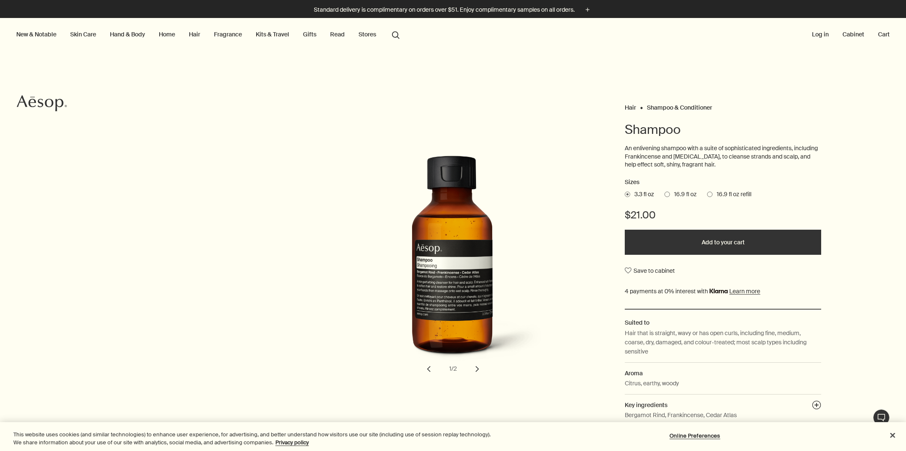
click at [707, 191] on span at bounding box center [709, 193] width 5 height 5
click at [707, 191] on input "16.9 fl oz refill" at bounding box center [707, 192] width 0 height 5
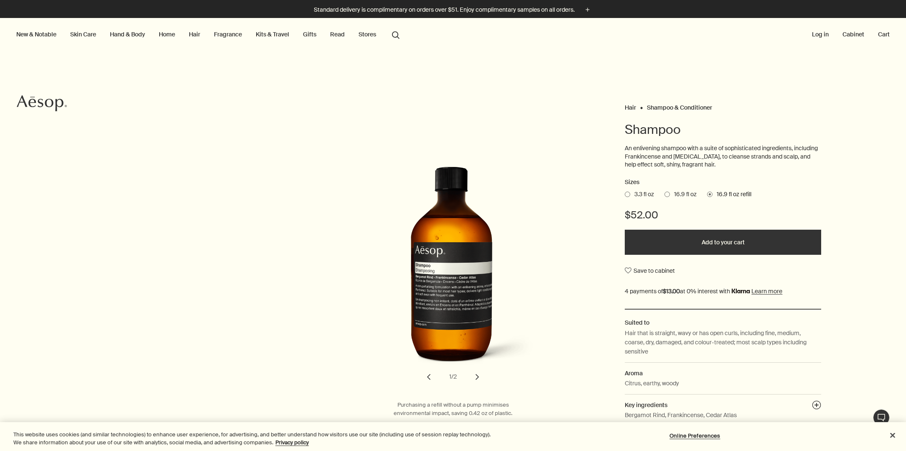
click at [665, 192] on span at bounding box center [667, 193] width 5 height 5
click at [665, 192] on input "16.9 fl oz" at bounding box center [665, 192] width 0 height 5
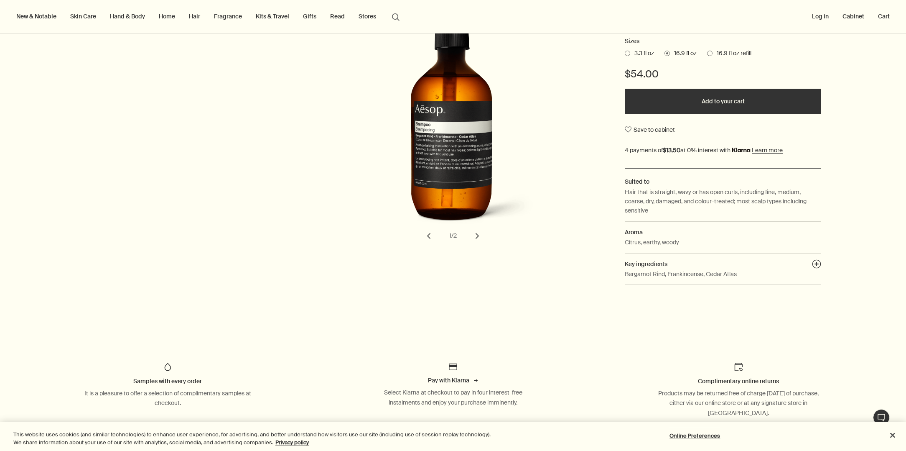
scroll to position [128, 0]
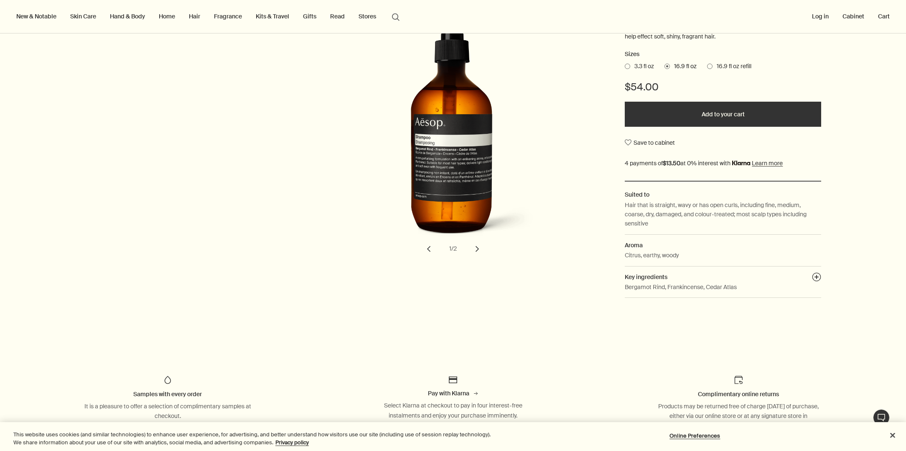
click at [474, 248] on button "chevron" at bounding box center [477, 249] width 18 height 18
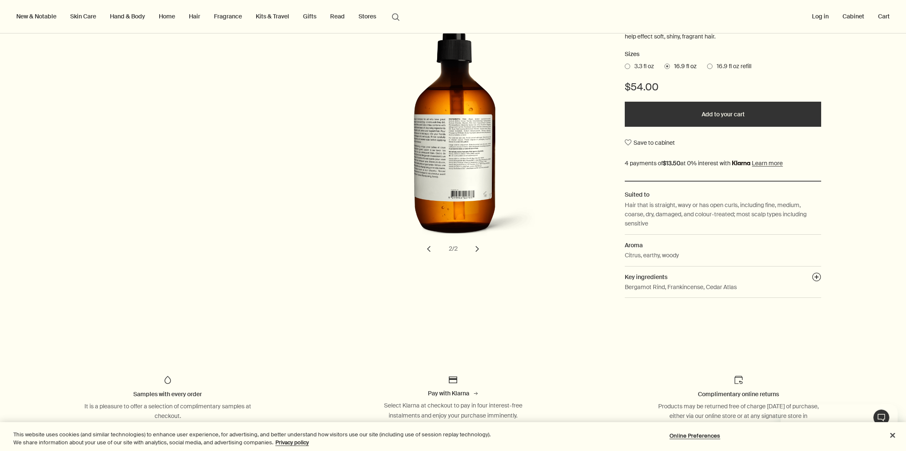
scroll to position [0, 0]
click at [426, 247] on button "chevron" at bounding box center [429, 249] width 18 height 18
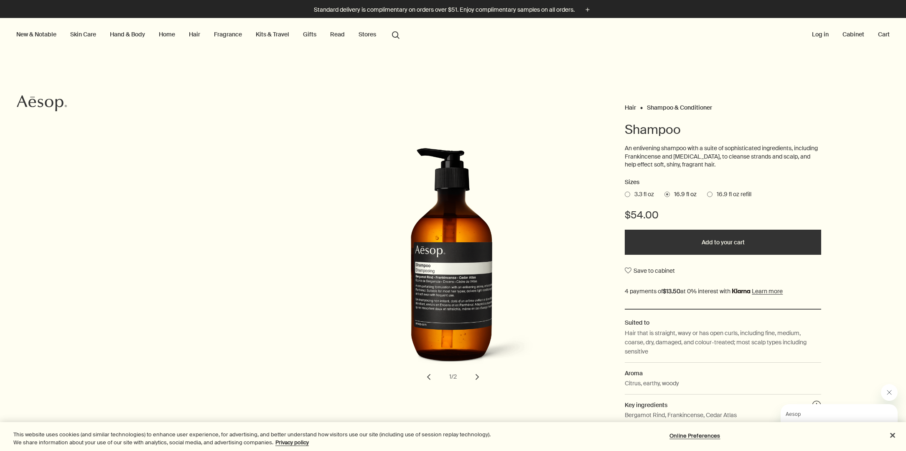
click at [194, 35] on link "Hair" at bounding box center [194, 34] width 15 height 11
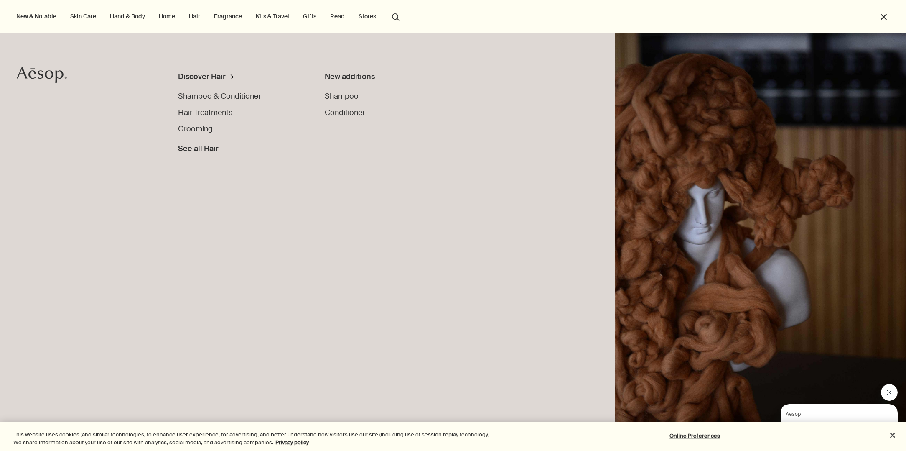
click at [202, 96] on span "Shampoo & Conditioner" at bounding box center [219, 96] width 83 height 10
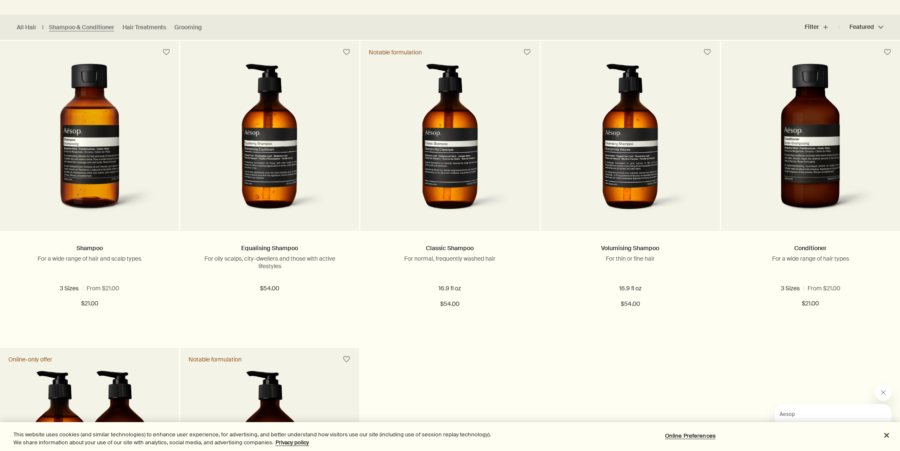
scroll to position [232, 0]
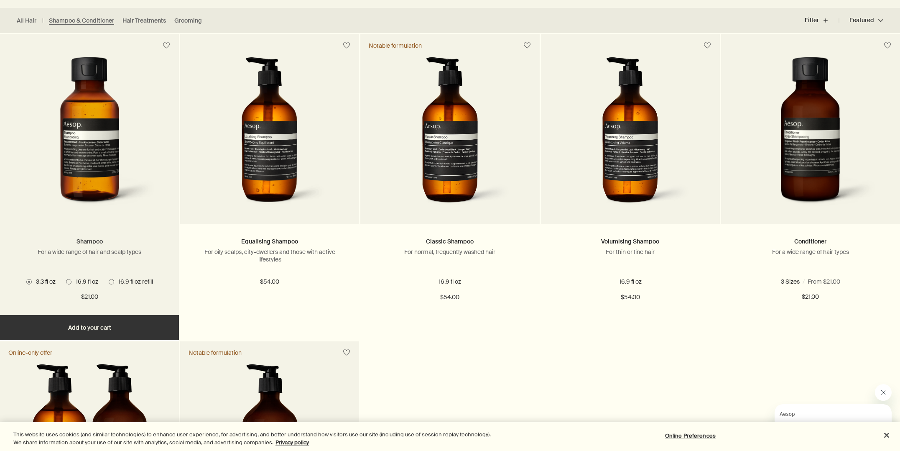
click at [88, 239] on link "Shampoo" at bounding box center [90, 241] width 26 height 8
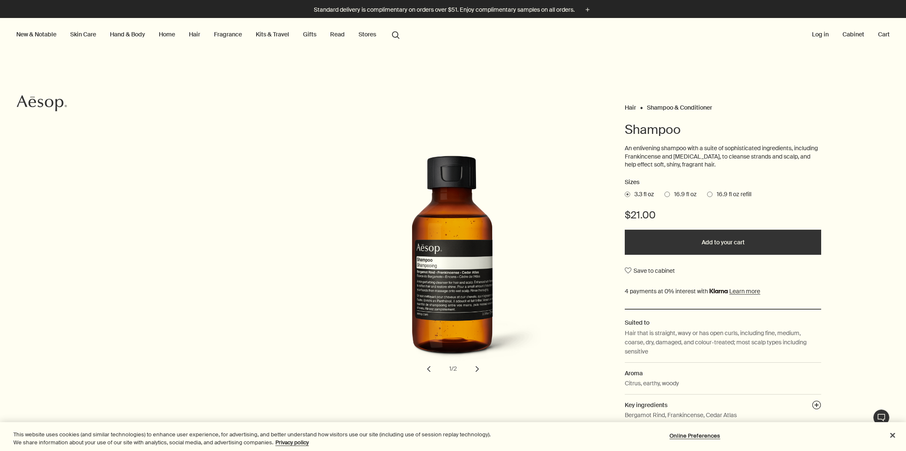
click at [665, 192] on span at bounding box center [667, 193] width 5 height 5
click at [665, 192] on input "16.9 fl oz" at bounding box center [665, 192] width 0 height 5
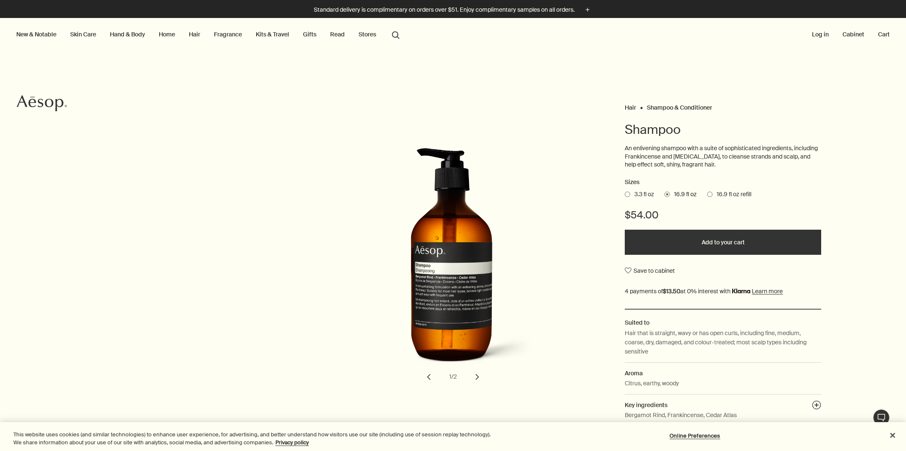
click at [714, 241] on button "Add to your cart" at bounding box center [723, 242] width 196 height 25
click at [819, 450] on div at bounding box center [453, 451] width 906 height 0
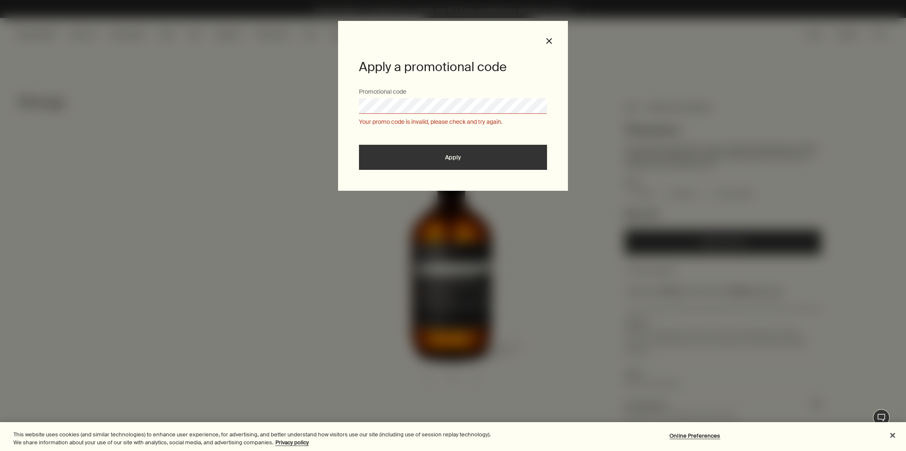
click at [612, 450] on div at bounding box center [453, 451] width 906 height 0
click at [548, 40] on button "close" at bounding box center [550, 41] width 8 height 8
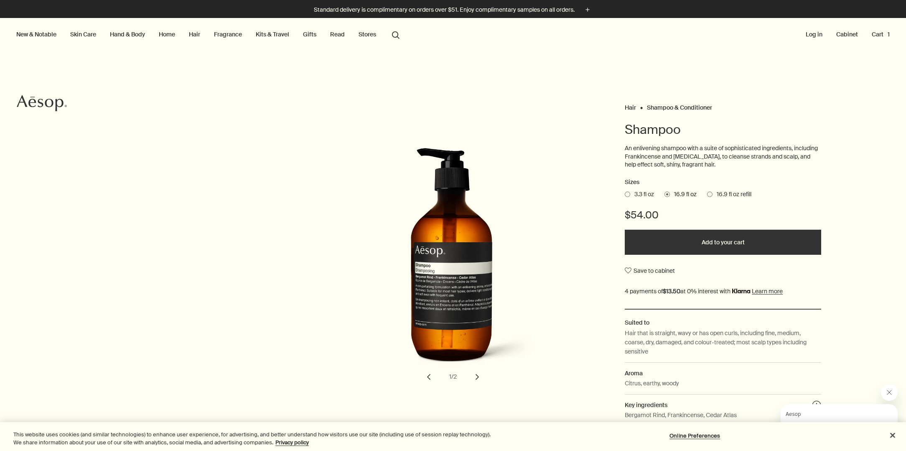
click at [871, 33] on button "Cart 1" at bounding box center [880, 34] width 21 height 11
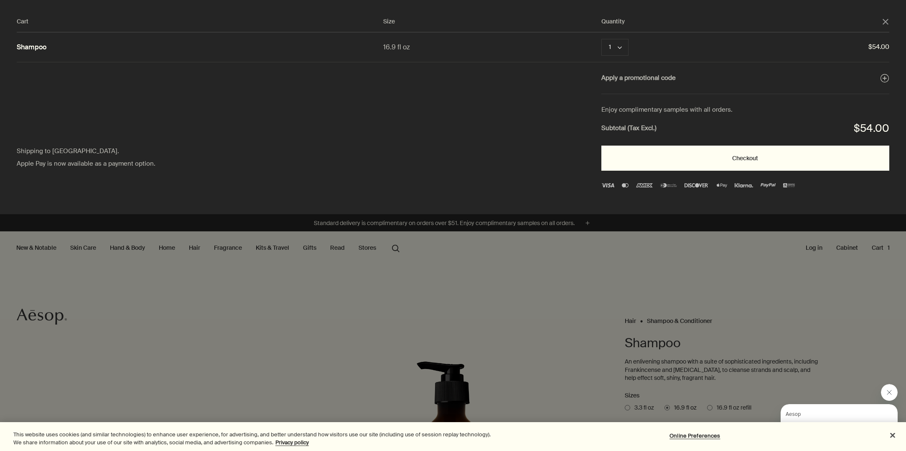
click at [747, 156] on button "Checkout" at bounding box center [746, 157] width 288 height 25
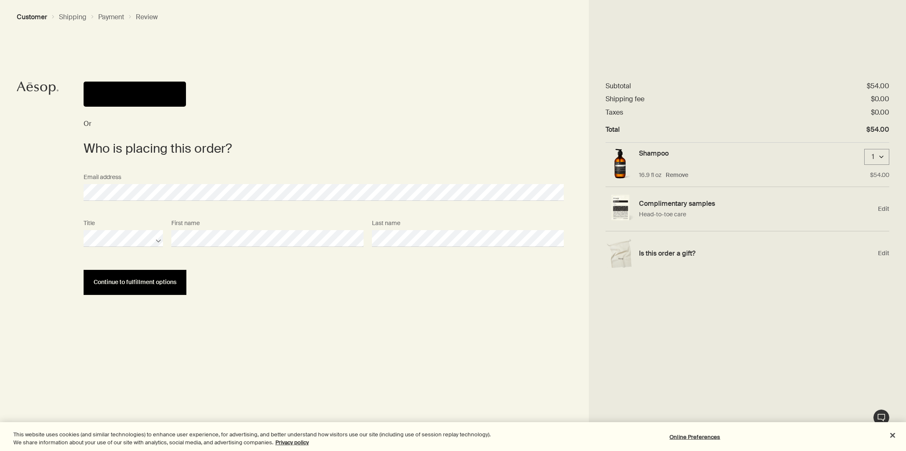
click at [141, 282] on span "Continue to fulfillment options" at bounding box center [135, 282] width 83 height 6
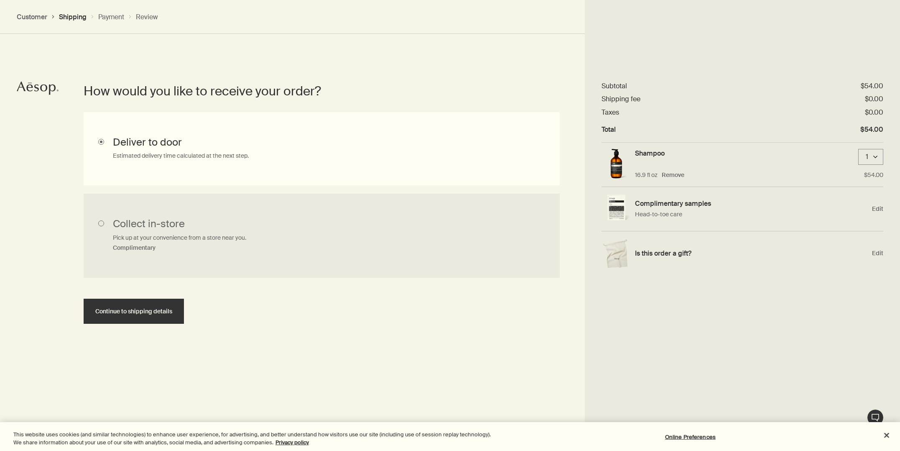
scroll to position [187, 0]
click at [132, 307] on span "Continue to shipping details" at bounding box center [133, 310] width 77 height 6
select select "US"
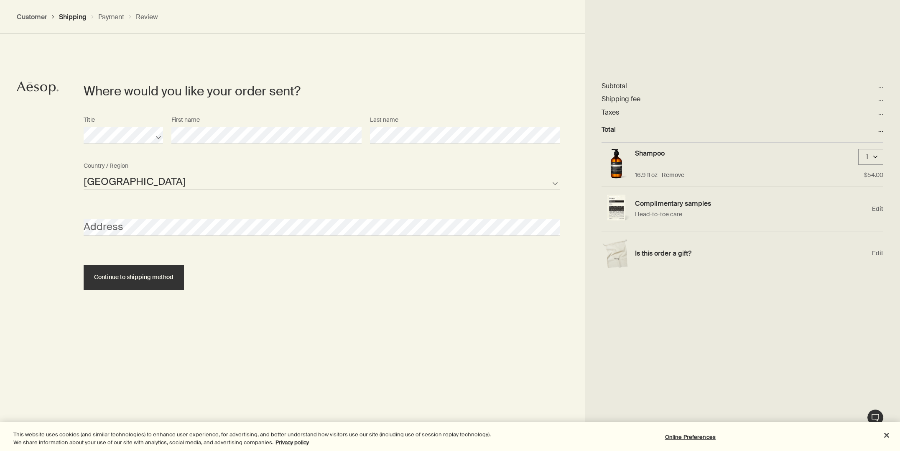
scroll to position [361, 0]
select select "US"
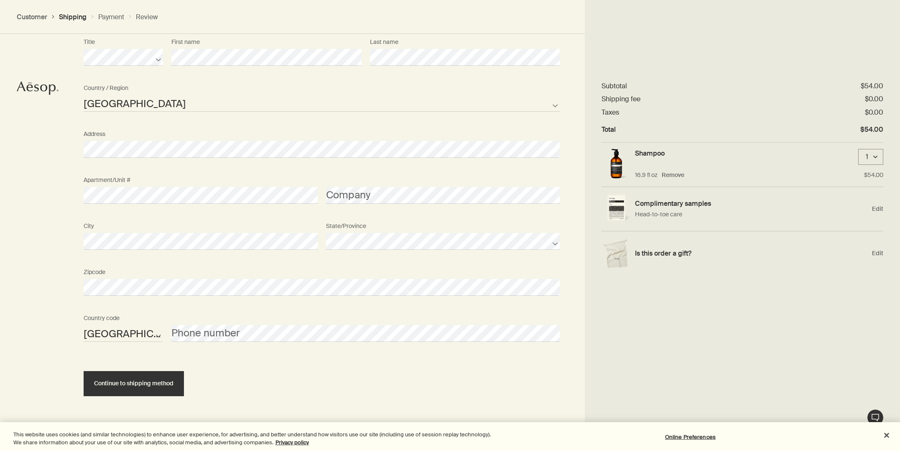
scroll to position [438, 0]
click at [138, 383] on span "Continue to shipping method" at bounding box center [133, 383] width 79 height 6
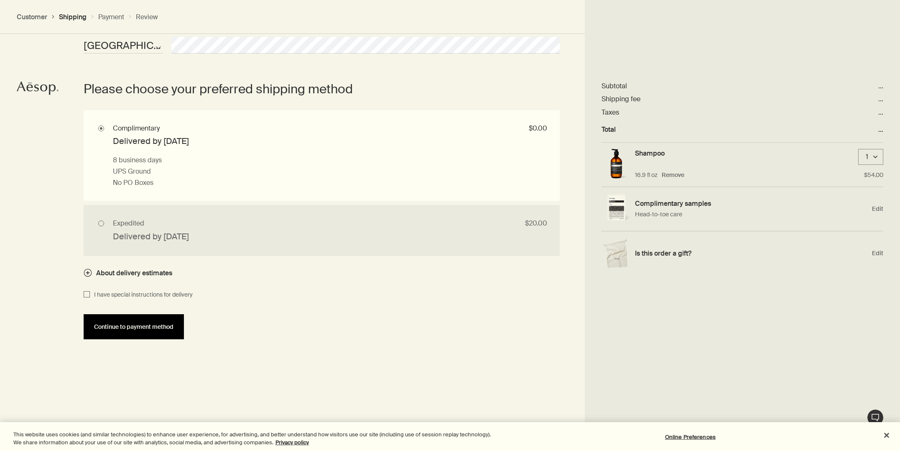
scroll to position [727, 0]
click at [115, 324] on span "Continue to payment method" at bounding box center [133, 325] width 79 height 6
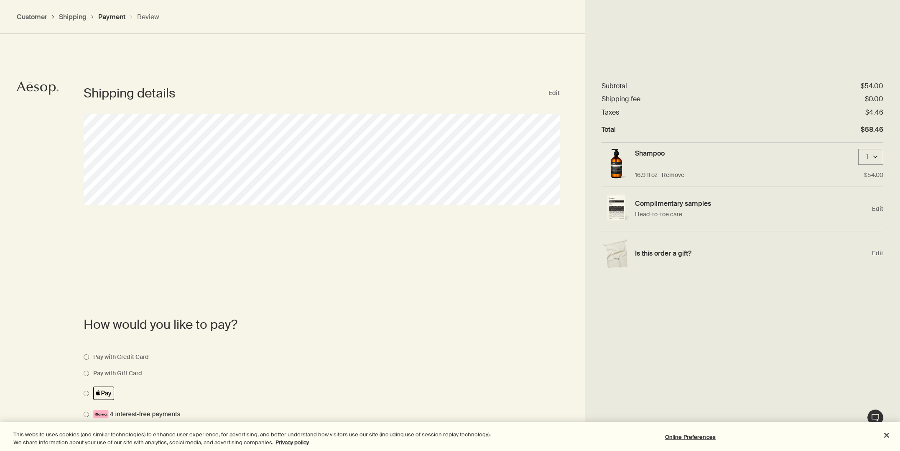
scroll to position [356, 0]
click at [555, 93] on button "Edit" at bounding box center [553, 95] width 11 height 10
select select "US"
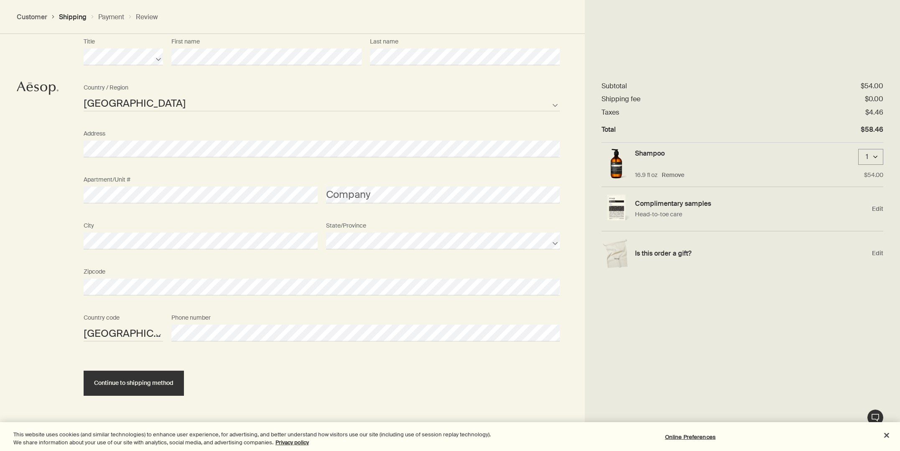
scroll to position [438, 0]
click at [129, 383] on span "Continue to shipping method" at bounding box center [133, 383] width 79 height 6
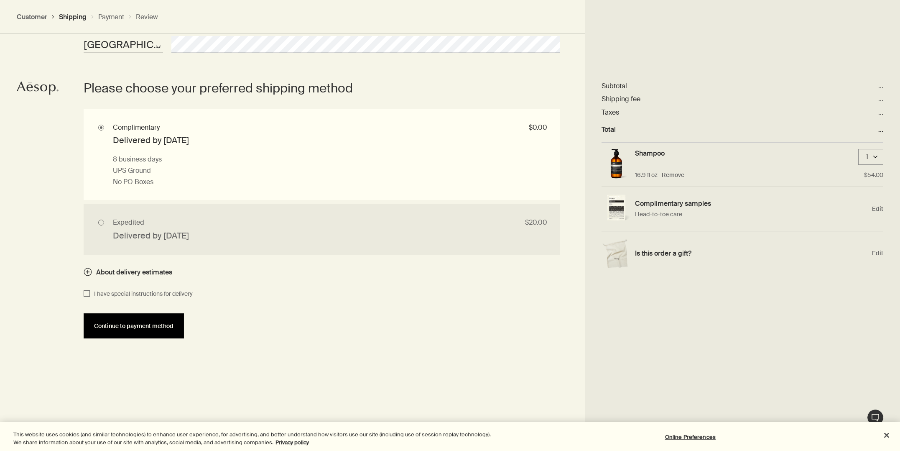
scroll to position [727, 0]
click at [118, 329] on button "Continue to payment method" at bounding box center [134, 325] width 100 height 25
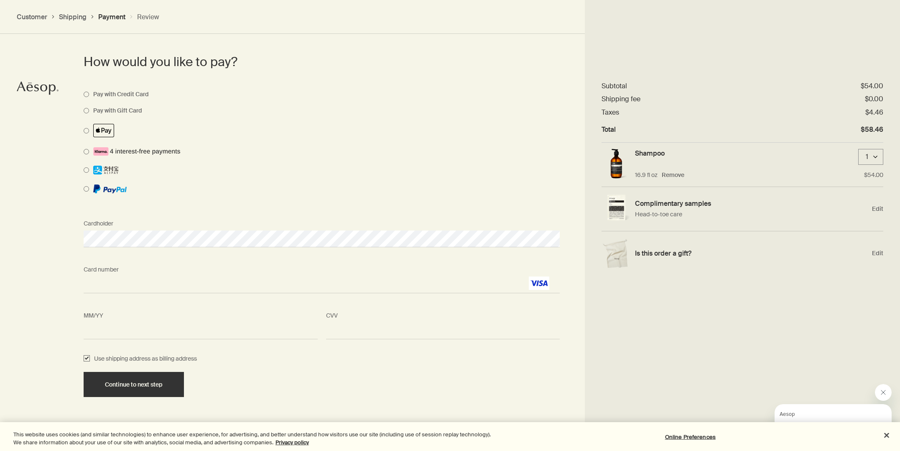
scroll to position [620, 0]
click at [86, 356] on input "Use shipping address as billing address" at bounding box center [87, 359] width 6 height 10
checkbox input "false"
select select "US"
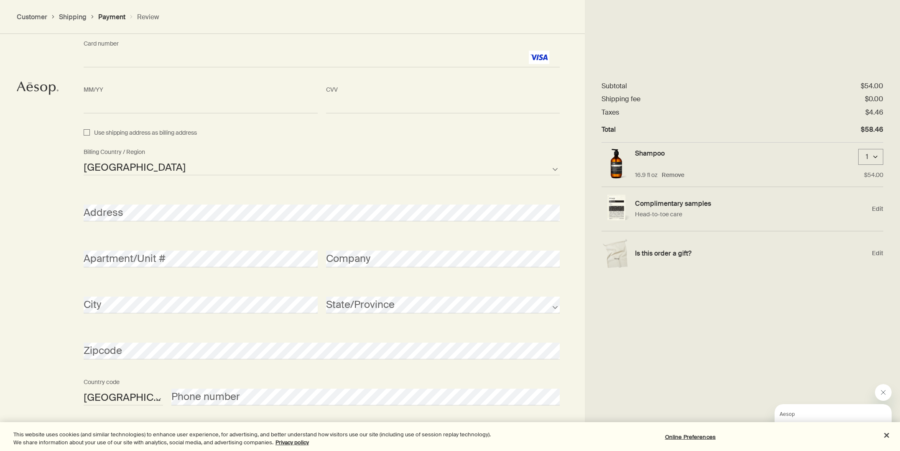
scroll to position [851, 0]
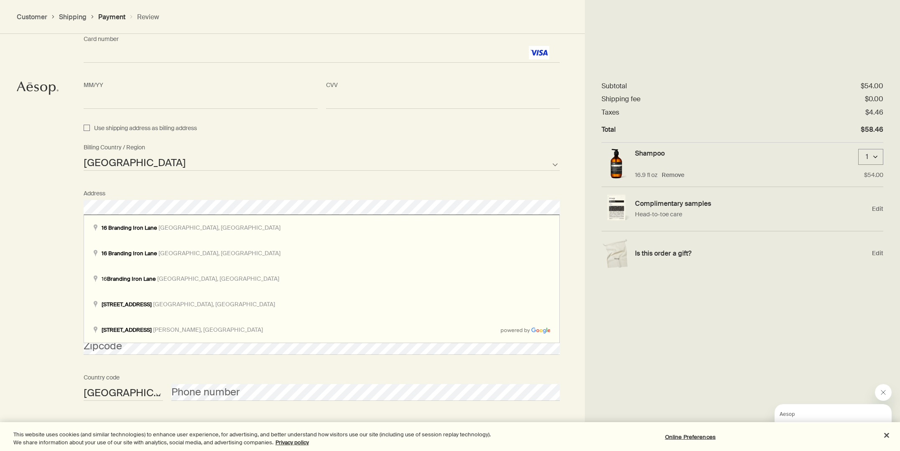
drag, startPoint x: 138, startPoint y: 217, endPoint x: 126, endPoint y: 228, distance: 16.0
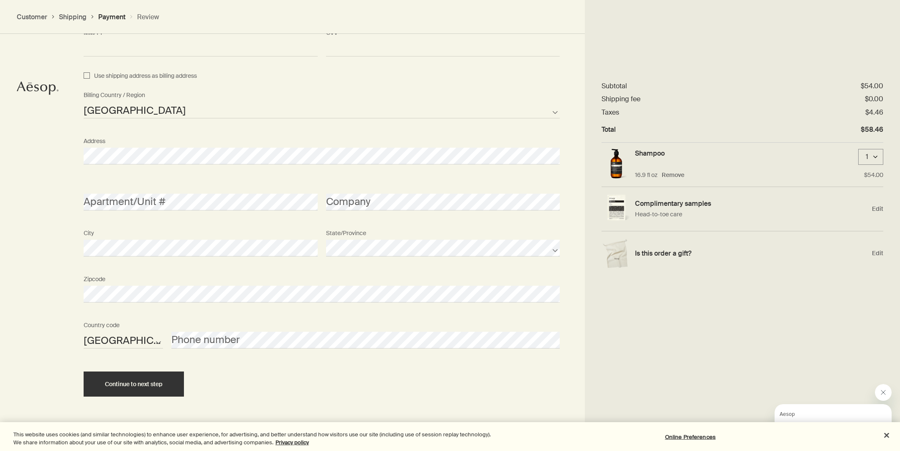
scroll to position [903, 0]
click at [131, 382] on span "Continue to next step" at bounding box center [134, 385] width 58 height 6
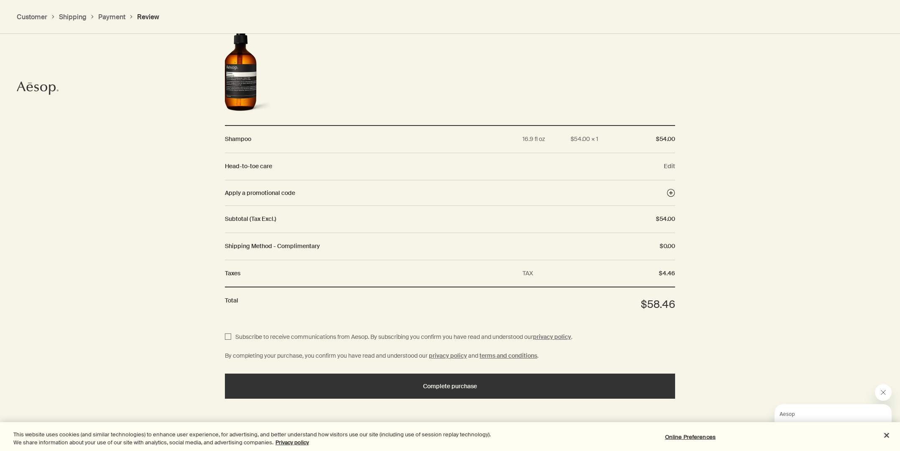
scroll to position [836, 0]
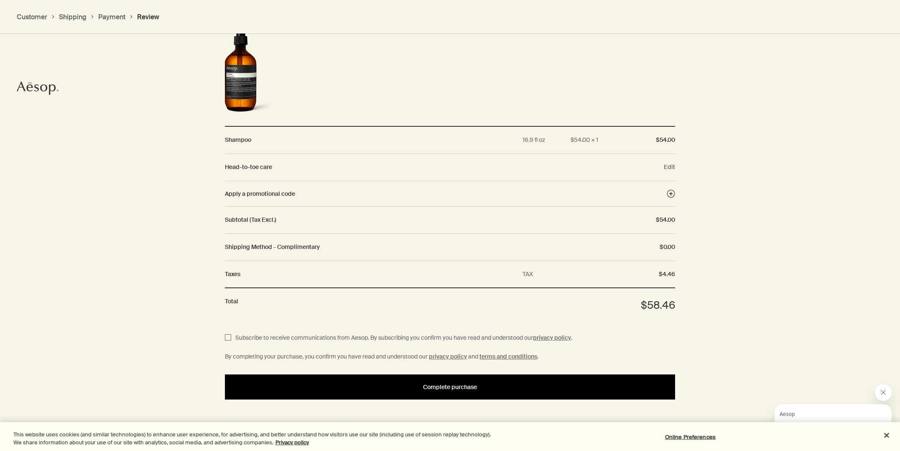
click at [437, 384] on span "Complete purchase" at bounding box center [450, 387] width 54 height 6
